Goal: Entertainment & Leisure: Consume media (video, audio)

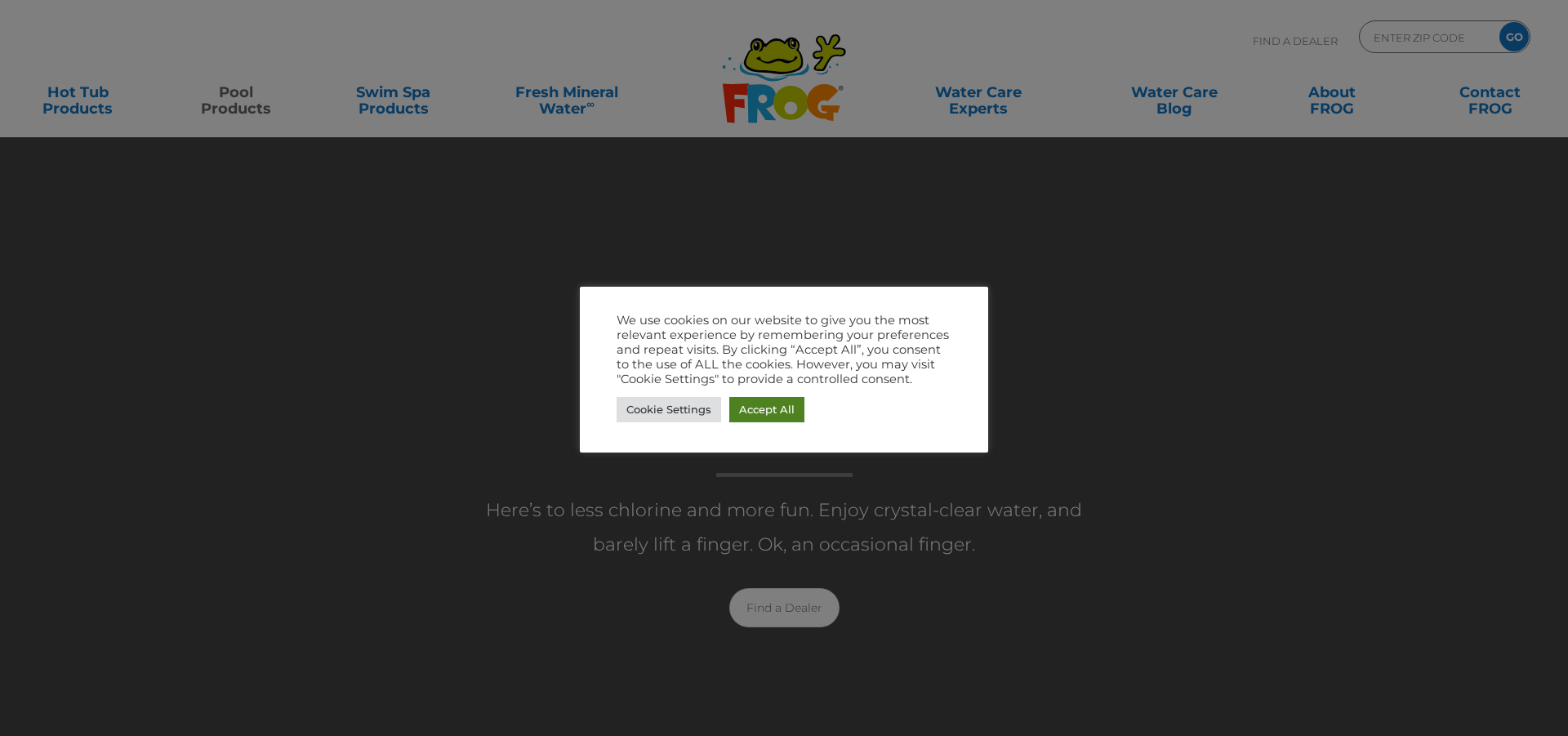
click at [761, 413] on link "Accept All" at bounding box center [767, 409] width 75 height 25
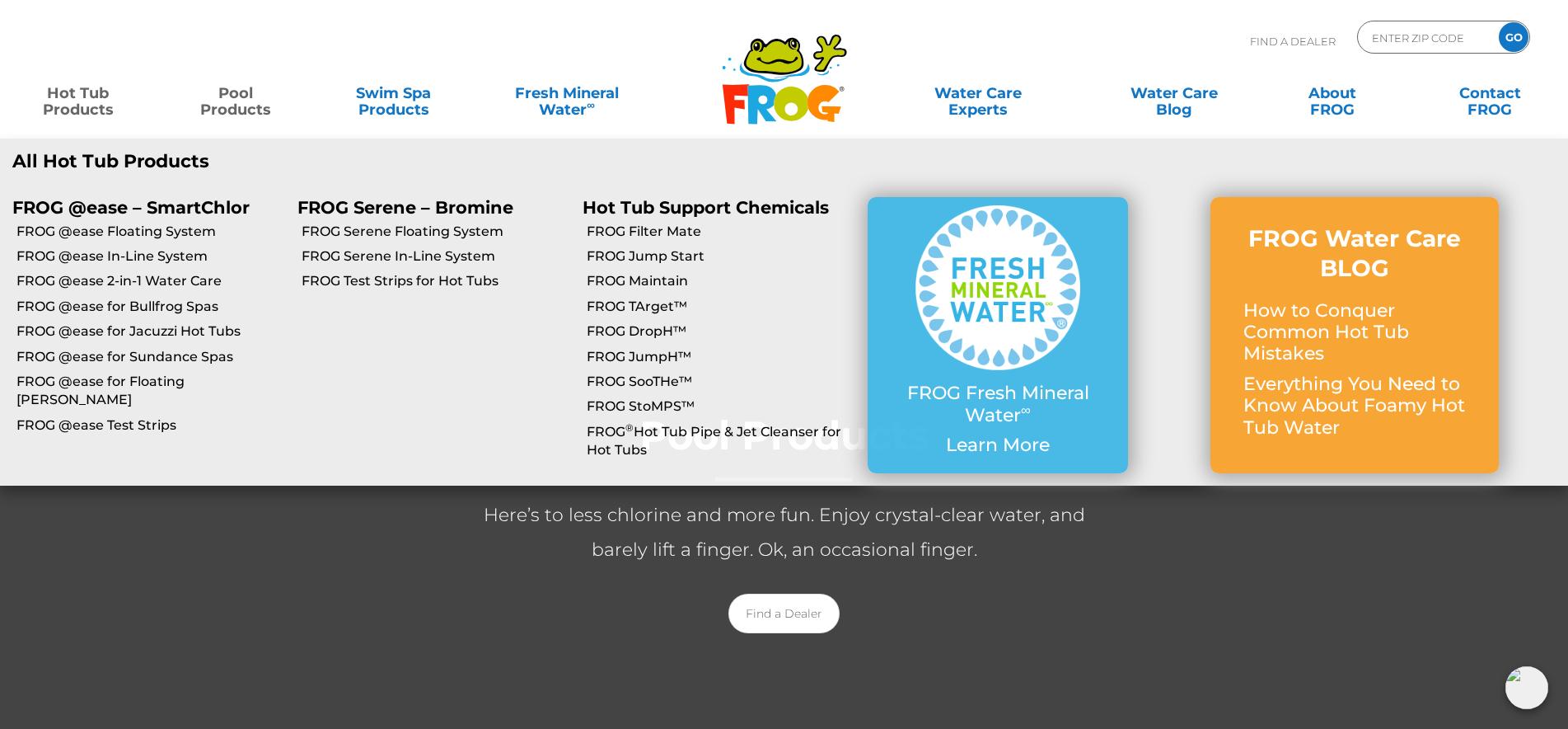
click at [90, 108] on link "Hot Tub Products" at bounding box center [78, 92] width 123 height 33
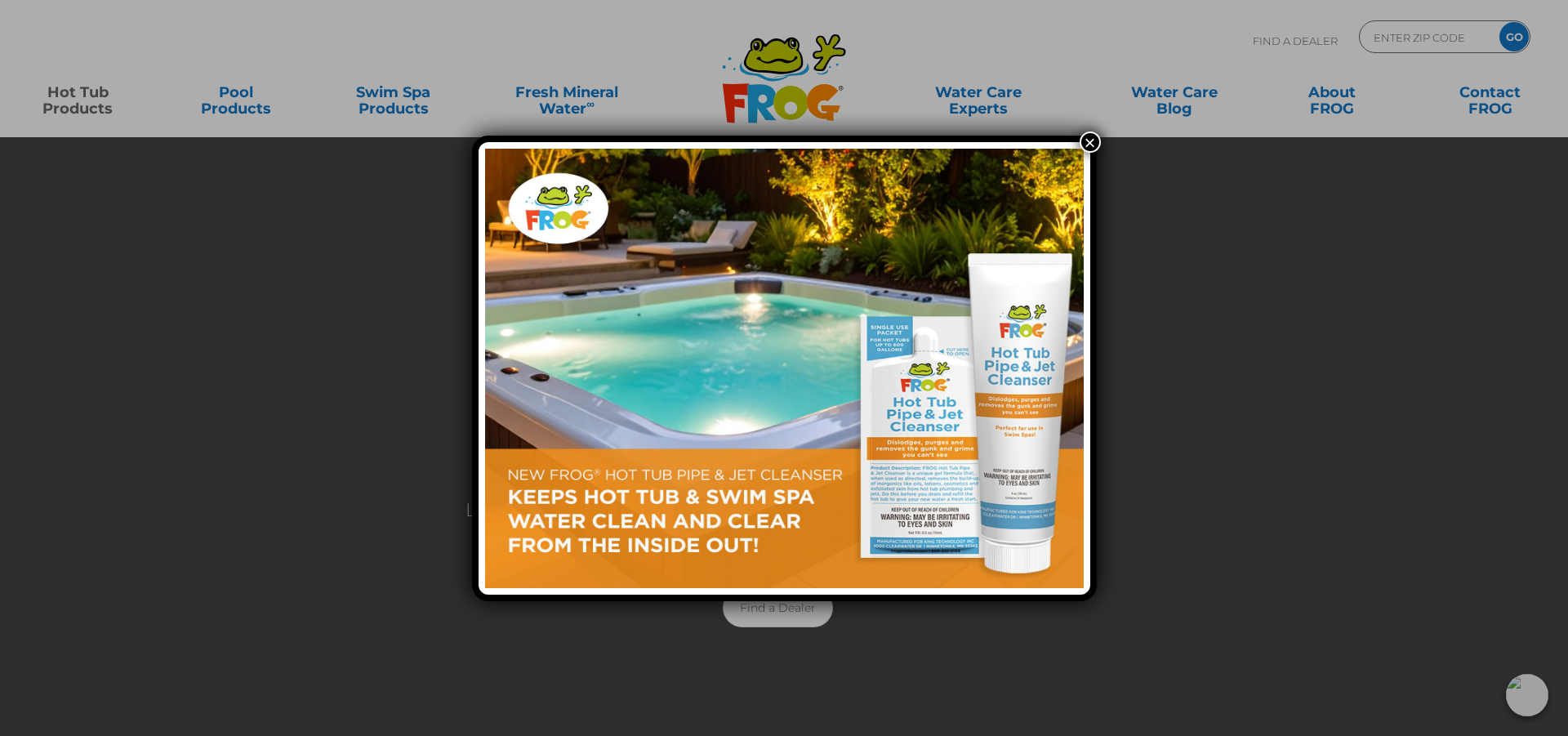
click at [1092, 145] on button "×" at bounding box center [1090, 142] width 21 height 21
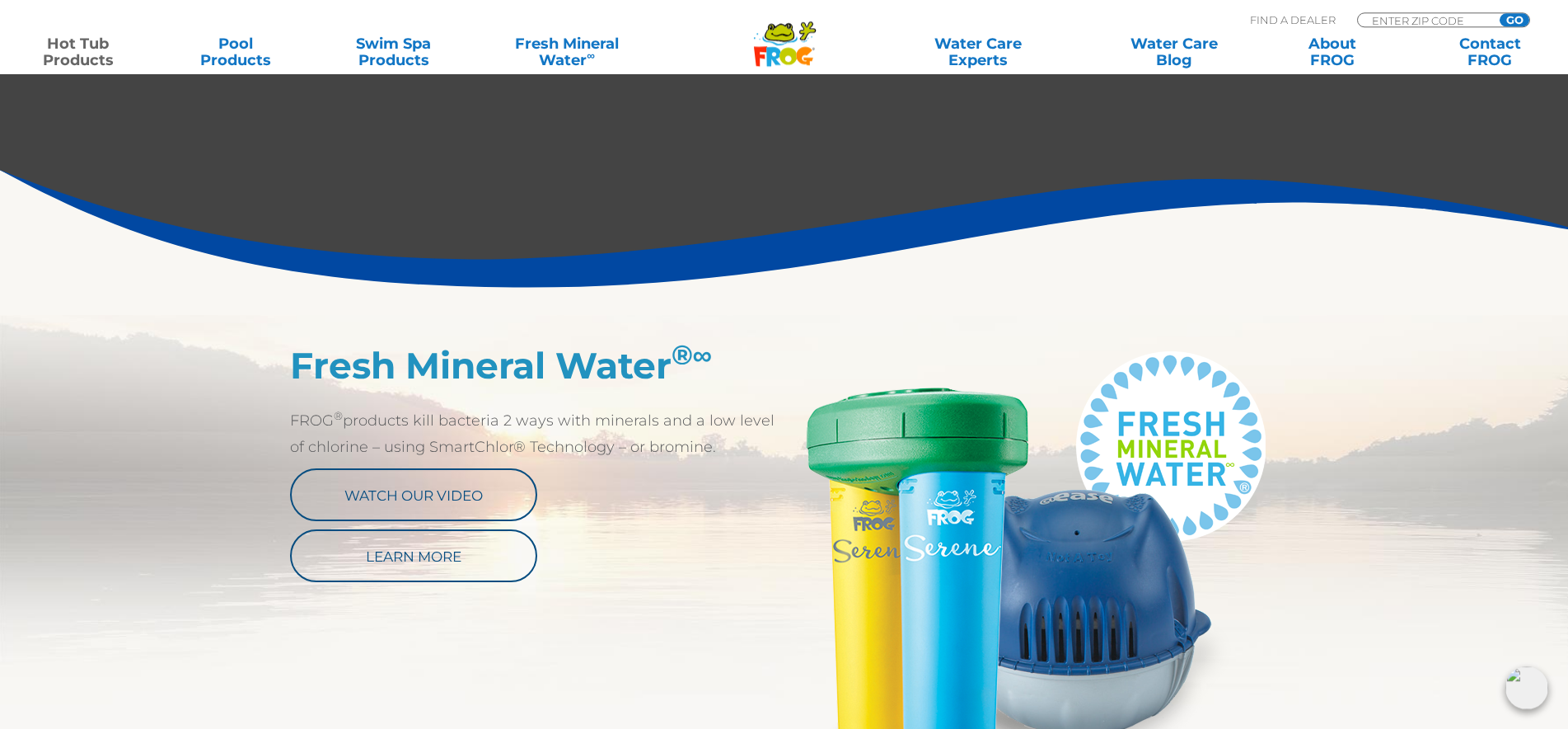
scroll to position [673, 0]
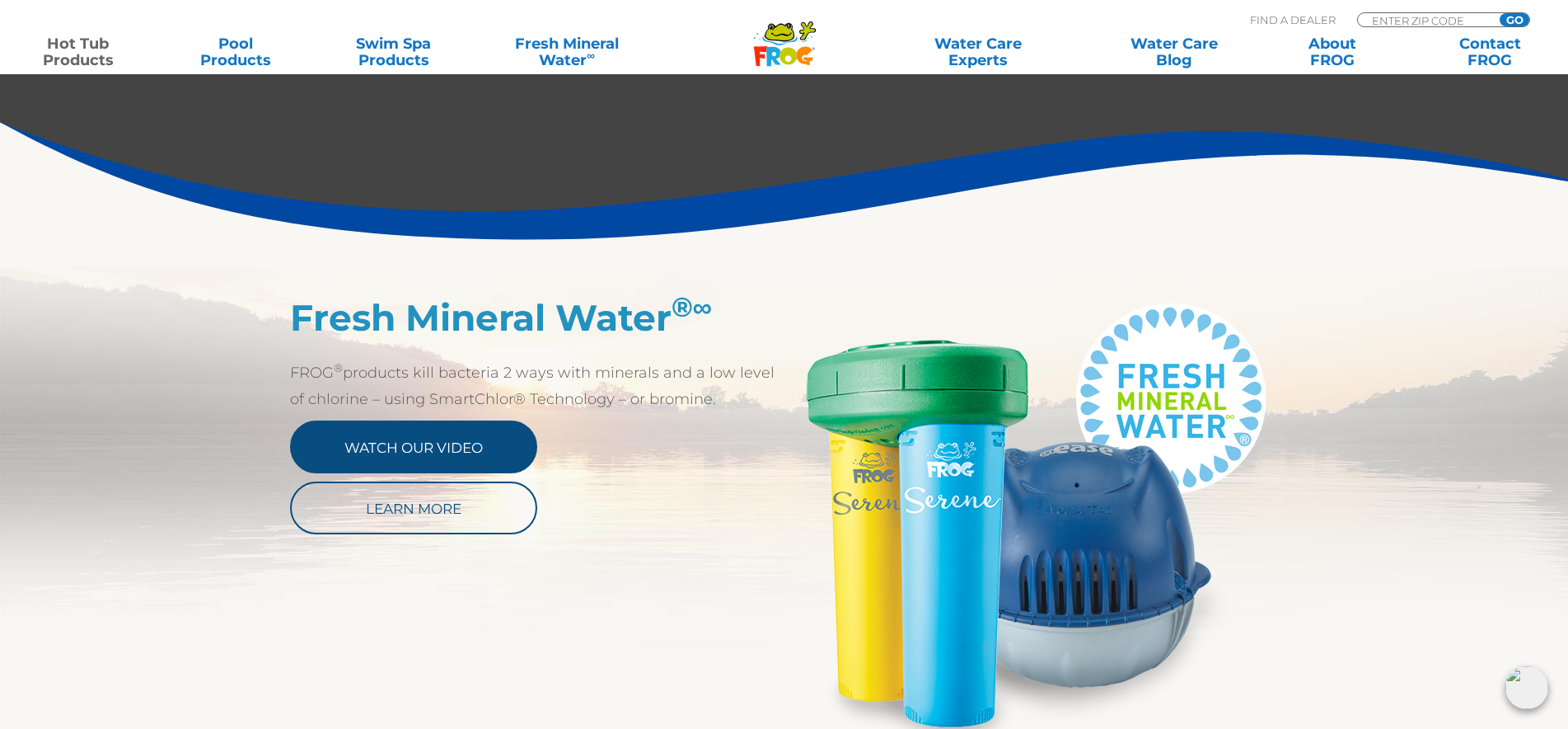
click at [359, 445] on link "Watch Our Video" at bounding box center [414, 446] width 247 height 53
